Goal: Browse casually: Explore the website without a specific task or goal

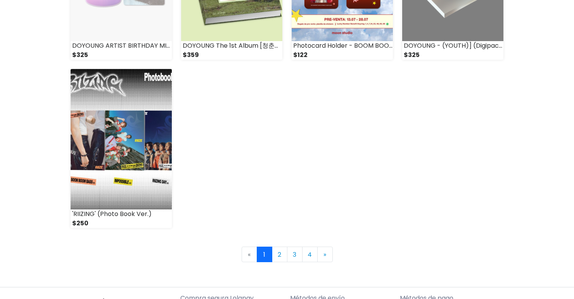
scroll to position [1093, 0]
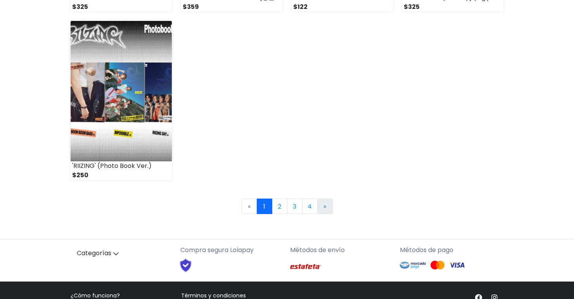
click at [326, 204] on span "»" at bounding box center [325, 206] width 3 height 9
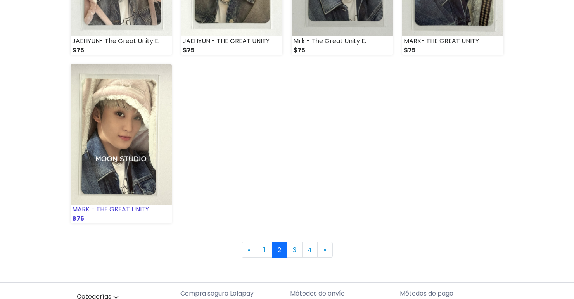
scroll to position [1077, 0]
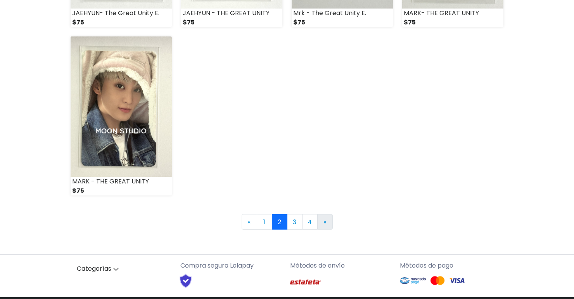
click at [328, 220] on link "» Next" at bounding box center [325, 222] width 16 height 16
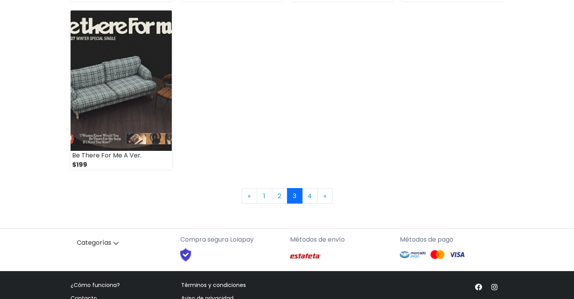
scroll to position [1106, 0]
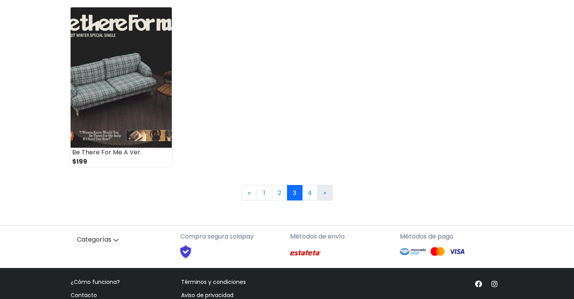
click at [331, 193] on link "» Next" at bounding box center [325, 193] width 16 height 16
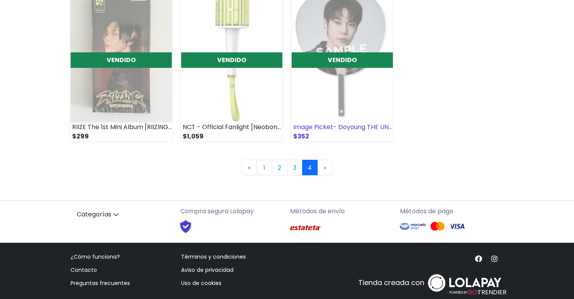
scroll to position [300, 0]
